Goal: Obtain resource: Download file/media

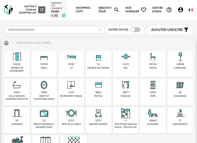
click at [21, 116] on img at bounding box center [17, 113] width 12 height 12
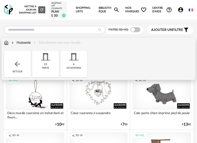
click at [48, 65] on div "13 porte" at bounding box center [45, 64] width 27 height 27
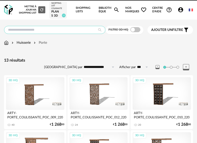
click at [44, 30] on input "text" at bounding box center [55, 30] width 102 height 8
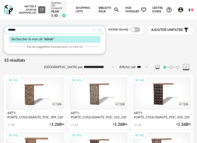
type input "******"
type input "**********"
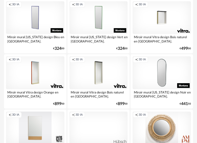
scroll to position [403, 0]
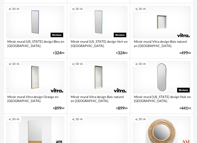
click at [107, 72] on div "Creation icon 3D IA" at bounding box center [99, 77] width 58 height 33
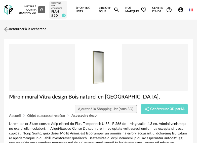
click at [10, 28] on link "Retourner à la recherche" at bounding box center [25, 29] width 44 height 11
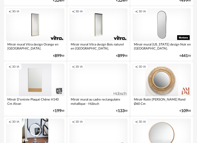
scroll to position [479, 0]
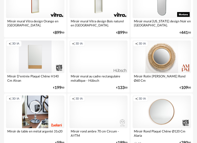
click at [103, 61] on div "Creation icon 3D IA" at bounding box center [99, 57] width 58 height 33
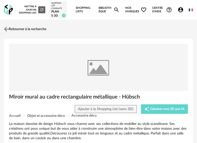
click at [18, 29] on link "Retourner à la recherche" at bounding box center [25, 29] width 44 height 11
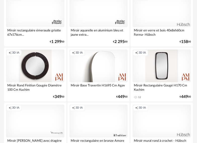
scroll to position [1084, 0]
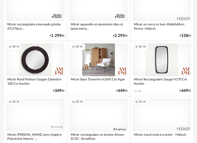
click at [92, 57] on div "Creation icon 3D IA" at bounding box center [99, 60] width 58 height 33
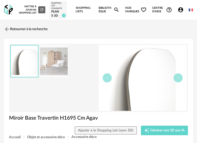
click at [47, 70] on img at bounding box center [54, 61] width 28 height 32
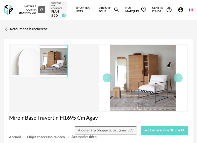
click at [29, 59] on img at bounding box center [25, 61] width 28 height 32
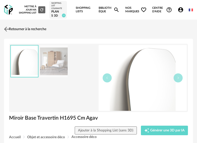
click at [14, 28] on link "Retourner à la recherche" at bounding box center [25, 29] width 44 height 11
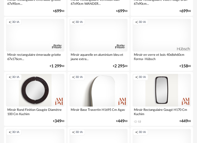
scroll to position [1058, 0]
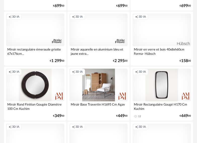
click at [97, 85] on div "Creation icon 3D IA" at bounding box center [99, 85] width 58 height 33
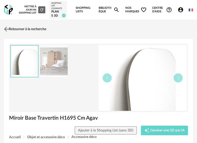
click at [36, 30] on link "Retourner à la recherche" at bounding box center [25, 29] width 44 height 11
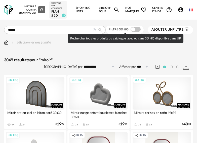
click at [136, 30] on span at bounding box center [136, 29] width 10 height 5
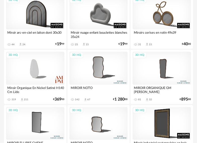
scroll to position [101, 0]
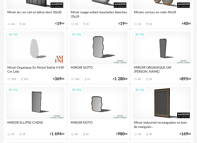
click at [98, 51] on div "3D HQ" at bounding box center [99, 47] width 58 height 33
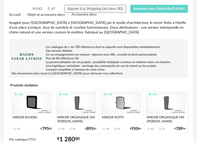
scroll to position [101, 0]
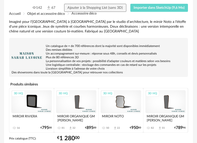
click at [78, 101] on div "3D HQ" at bounding box center [76, 101] width 41 height 23
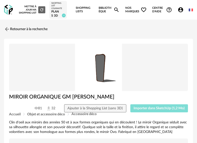
click at [153, 108] on span "Importer dans SketchUp (1,2 Mo)" at bounding box center [159, 109] width 51 height 4
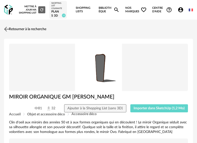
click at [22, 29] on link "Retourner à la recherche" at bounding box center [25, 29] width 44 height 11
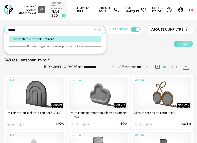
drag, startPoint x: 50, startPoint y: 31, endPoint x: -6, endPoint y: 33, distance: 56.0
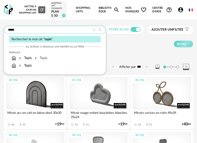
type input "*****"
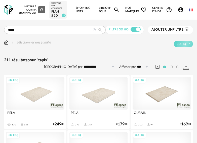
click at [100, 97] on div "3D HQ" at bounding box center [99, 93] width 58 height 33
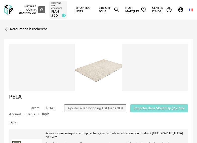
click at [154, 109] on span "Importer dans SketchUp (2,2 Mo)" at bounding box center [159, 109] width 51 height 4
